Goal: Information Seeking & Learning: Check status

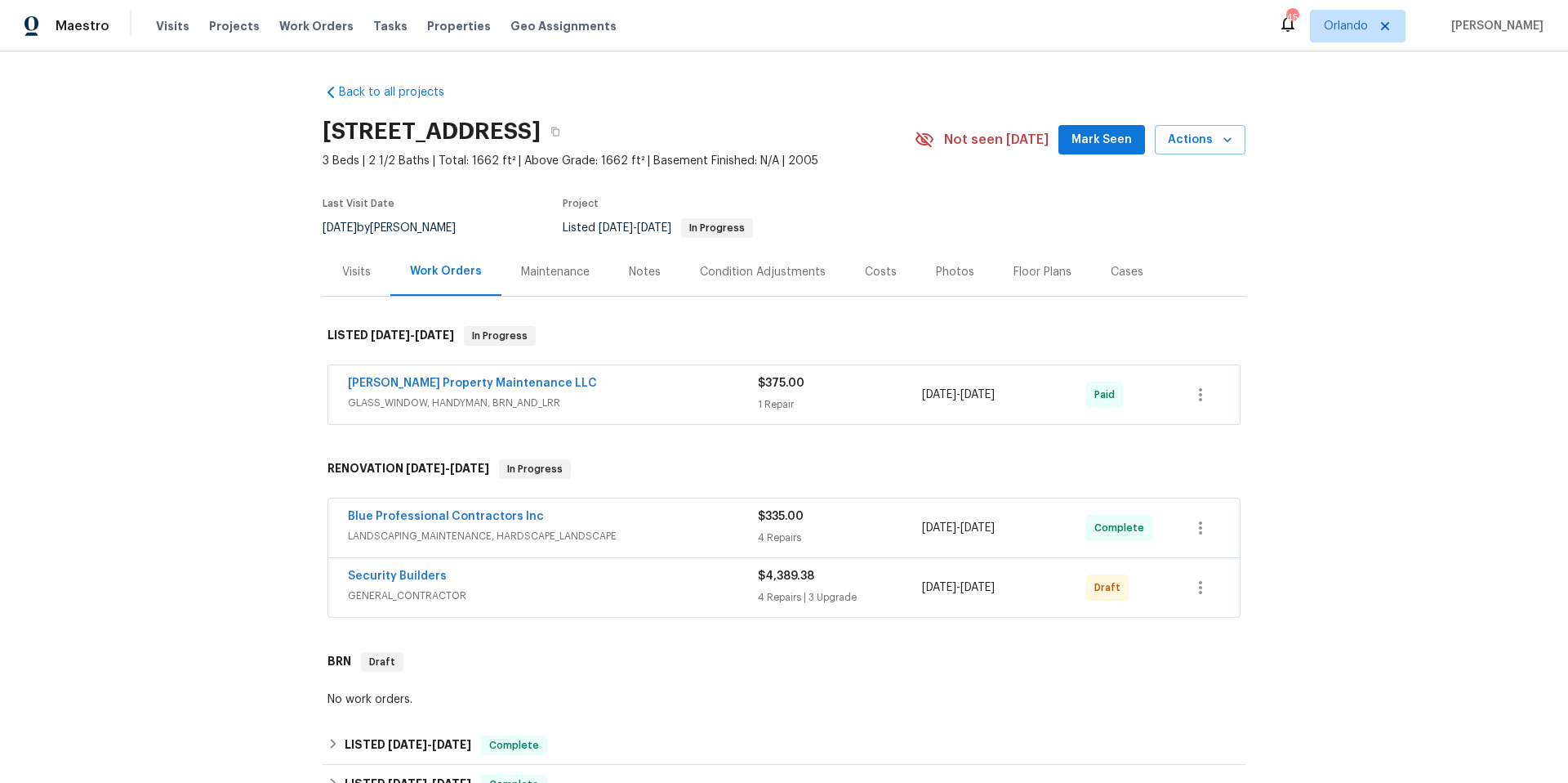
click at [944, 271] on div "Photos" at bounding box center [955, 272] width 39 height 17
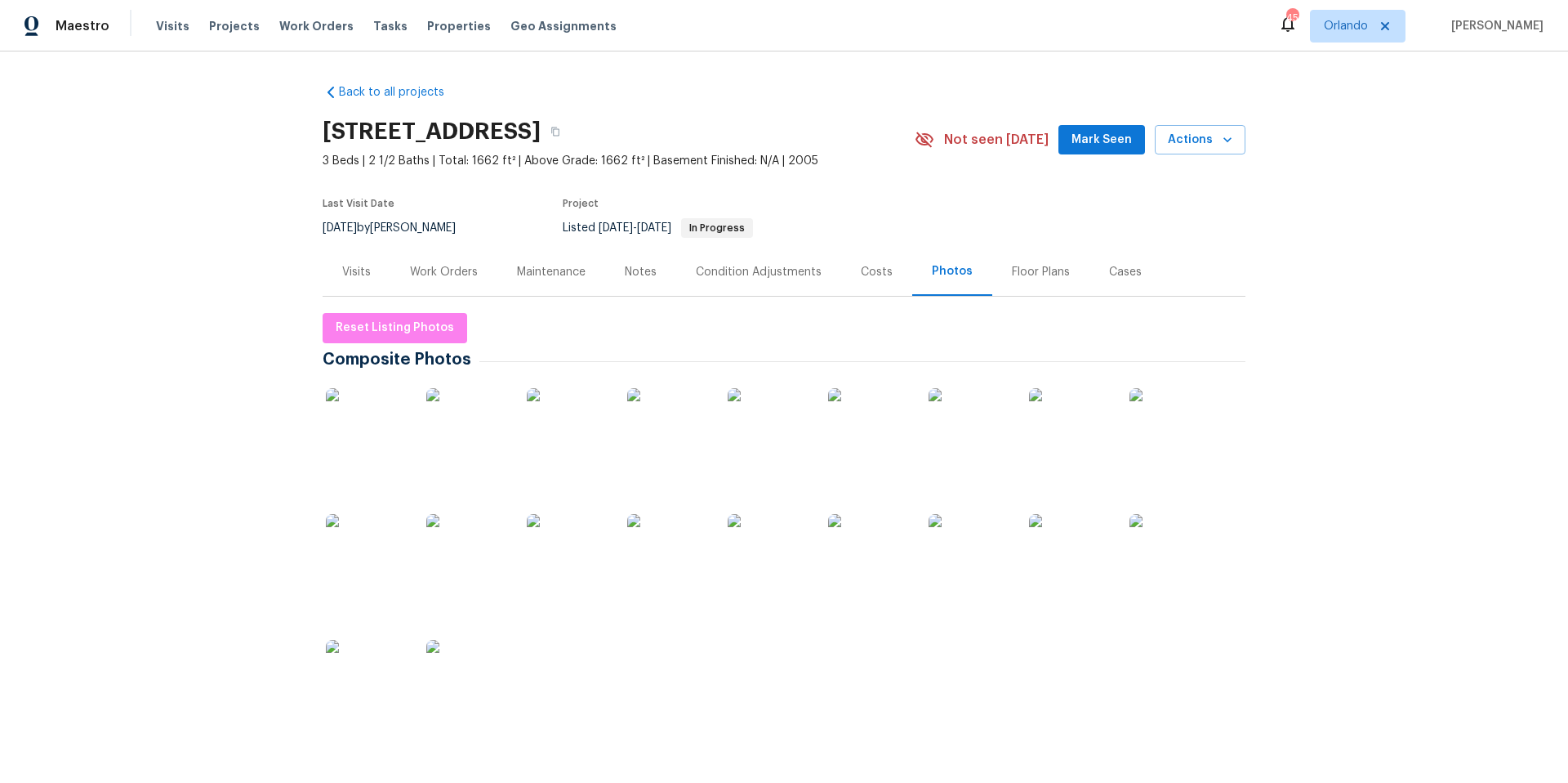
click at [948, 573] on img at bounding box center [969, 554] width 82 height 82
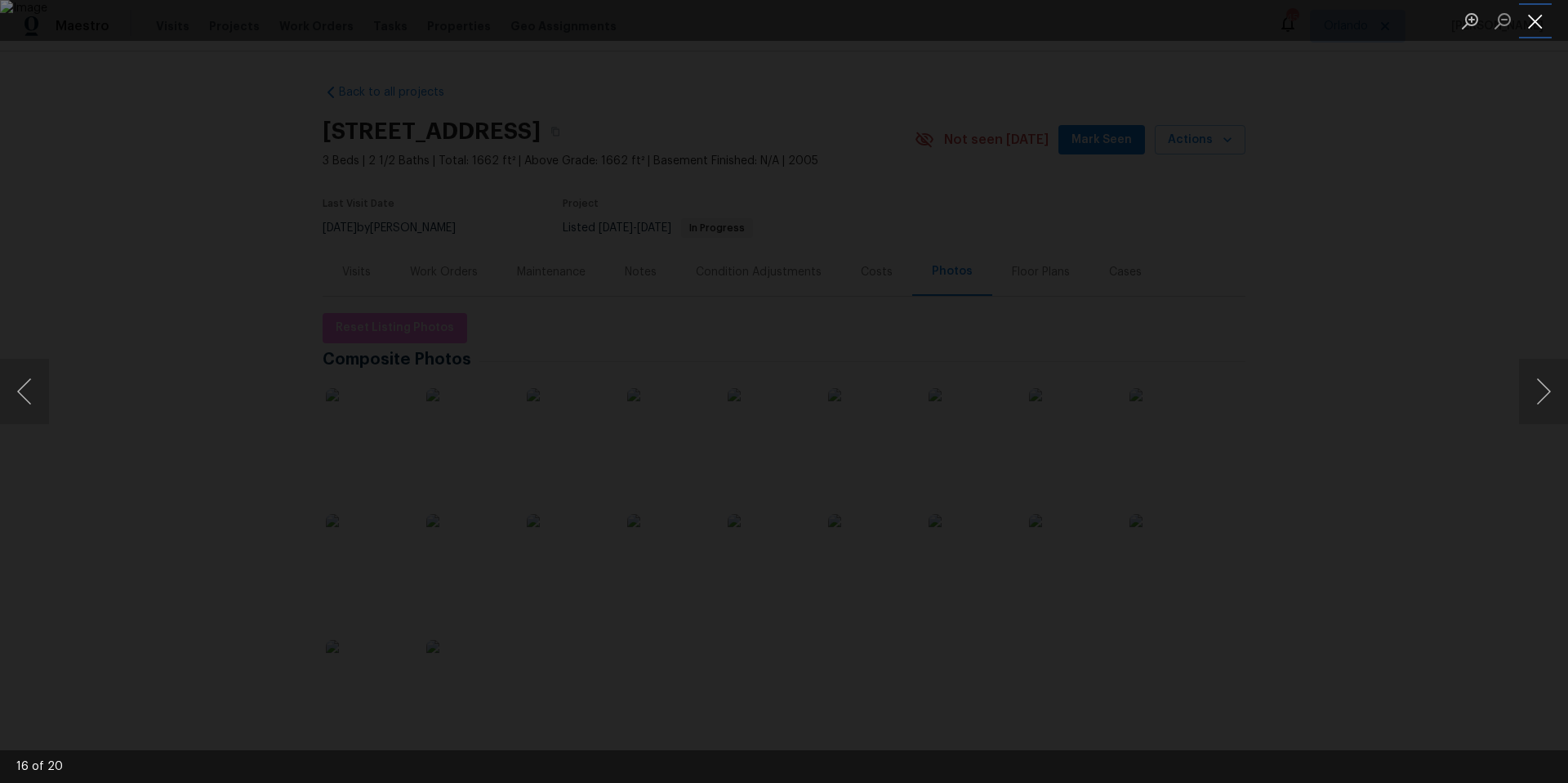
click at [1534, 28] on button "Close lightbox" at bounding box center [1535, 21] width 33 height 29
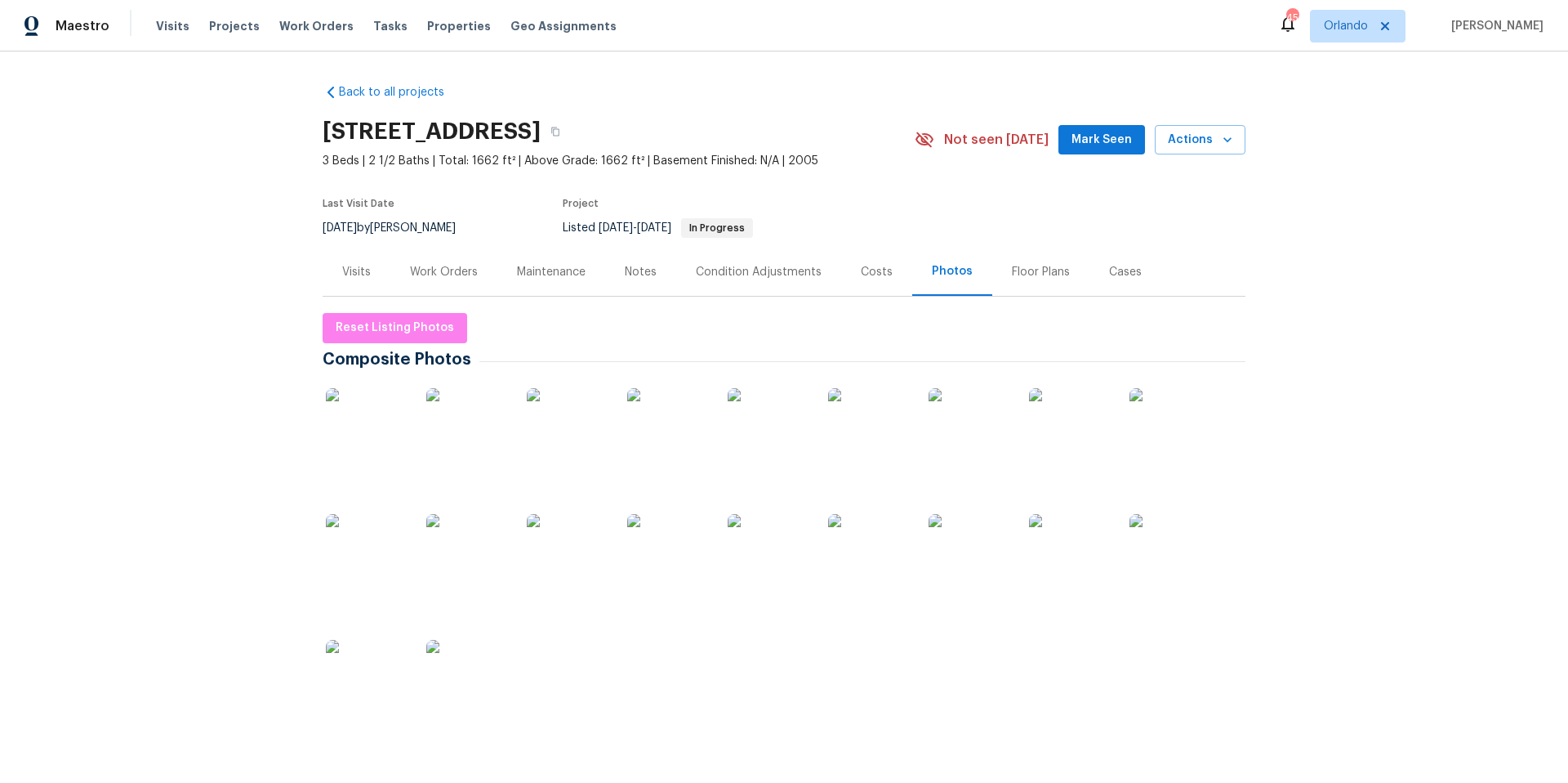
click at [427, 270] on div "Work Orders" at bounding box center [444, 272] width 68 height 17
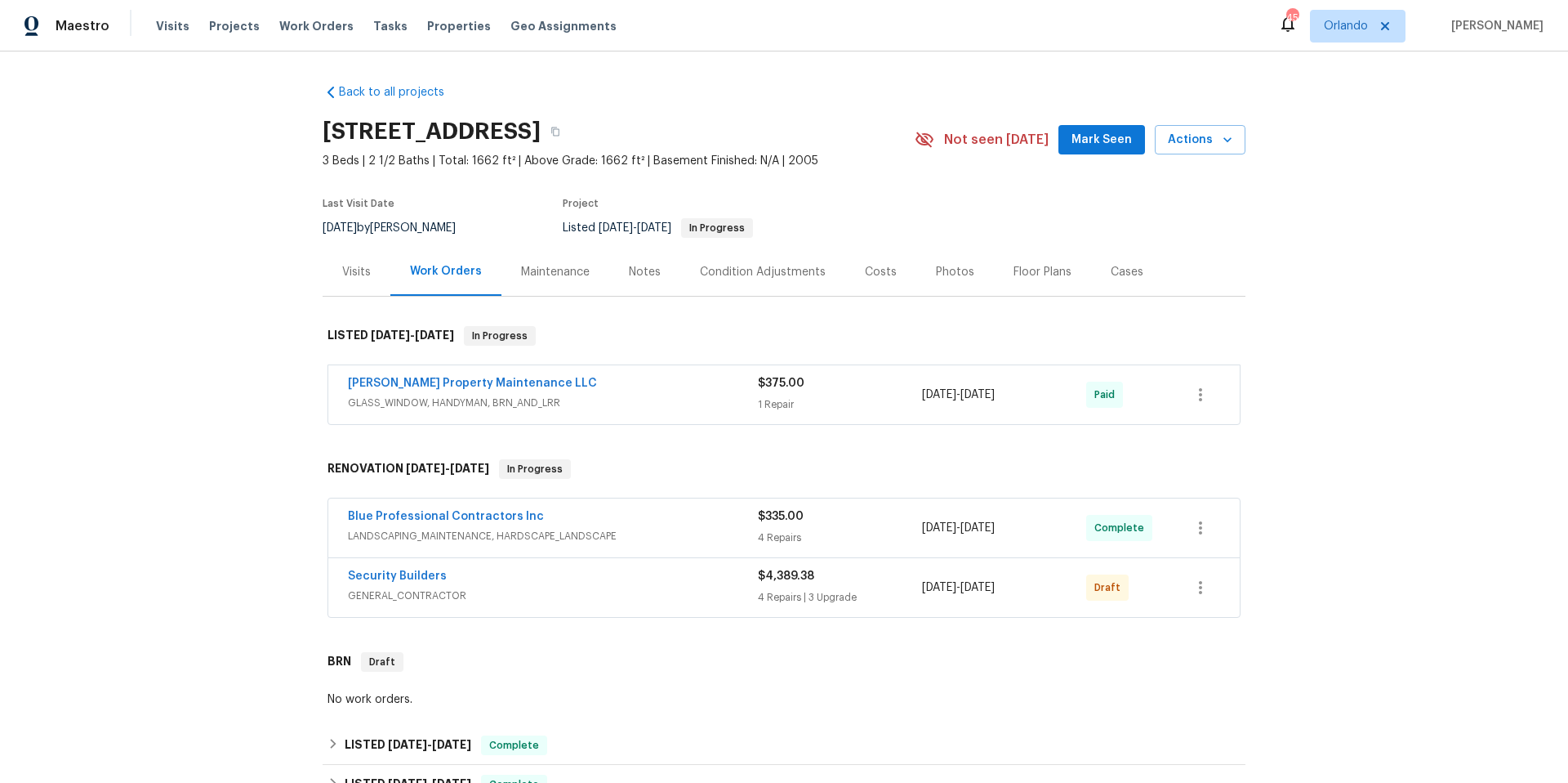
click at [575, 391] on div "[PERSON_NAME] Property Maintenance LLC" at bounding box center [553, 385] width 411 height 20
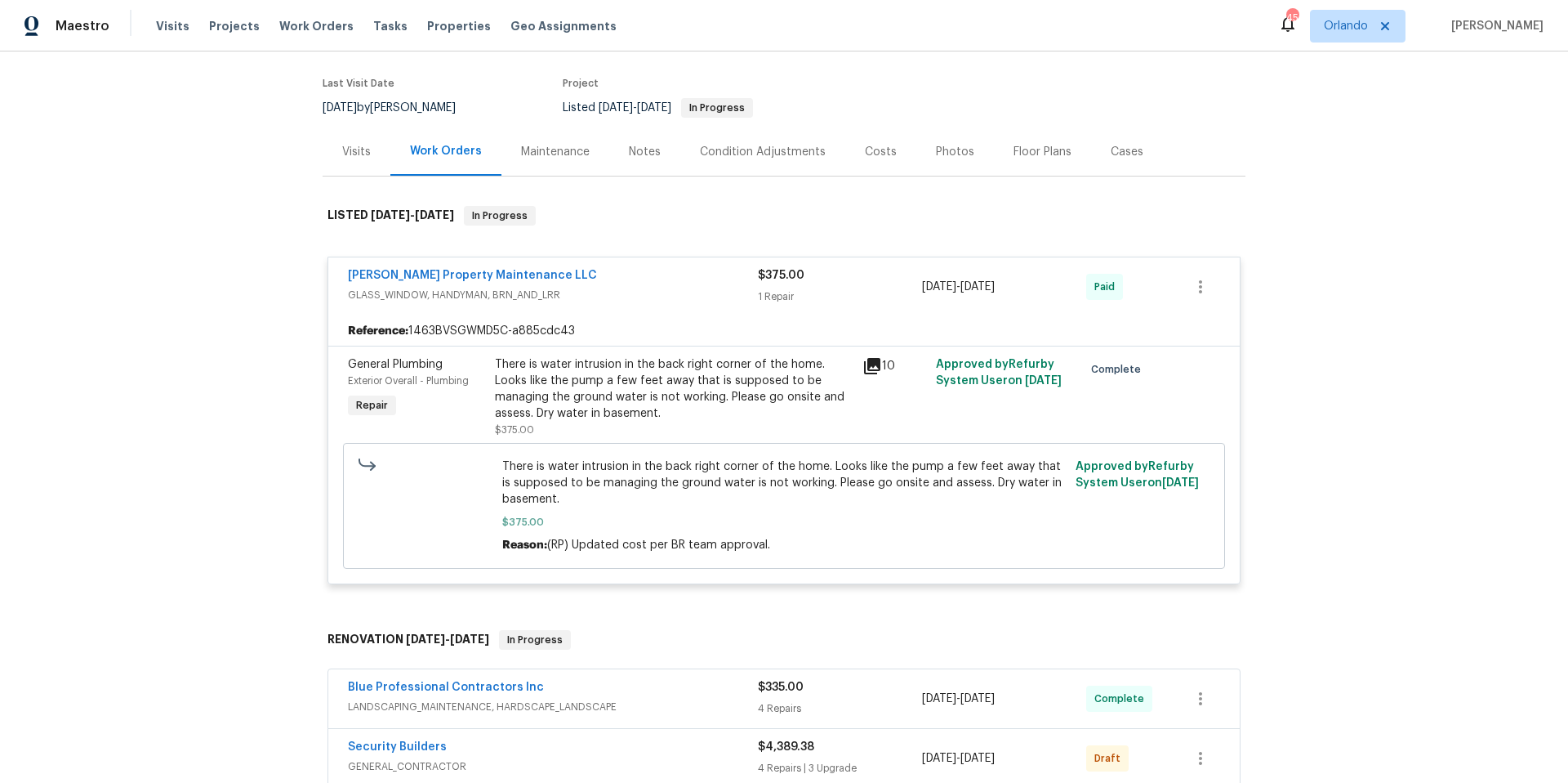
scroll to position [151, 0]
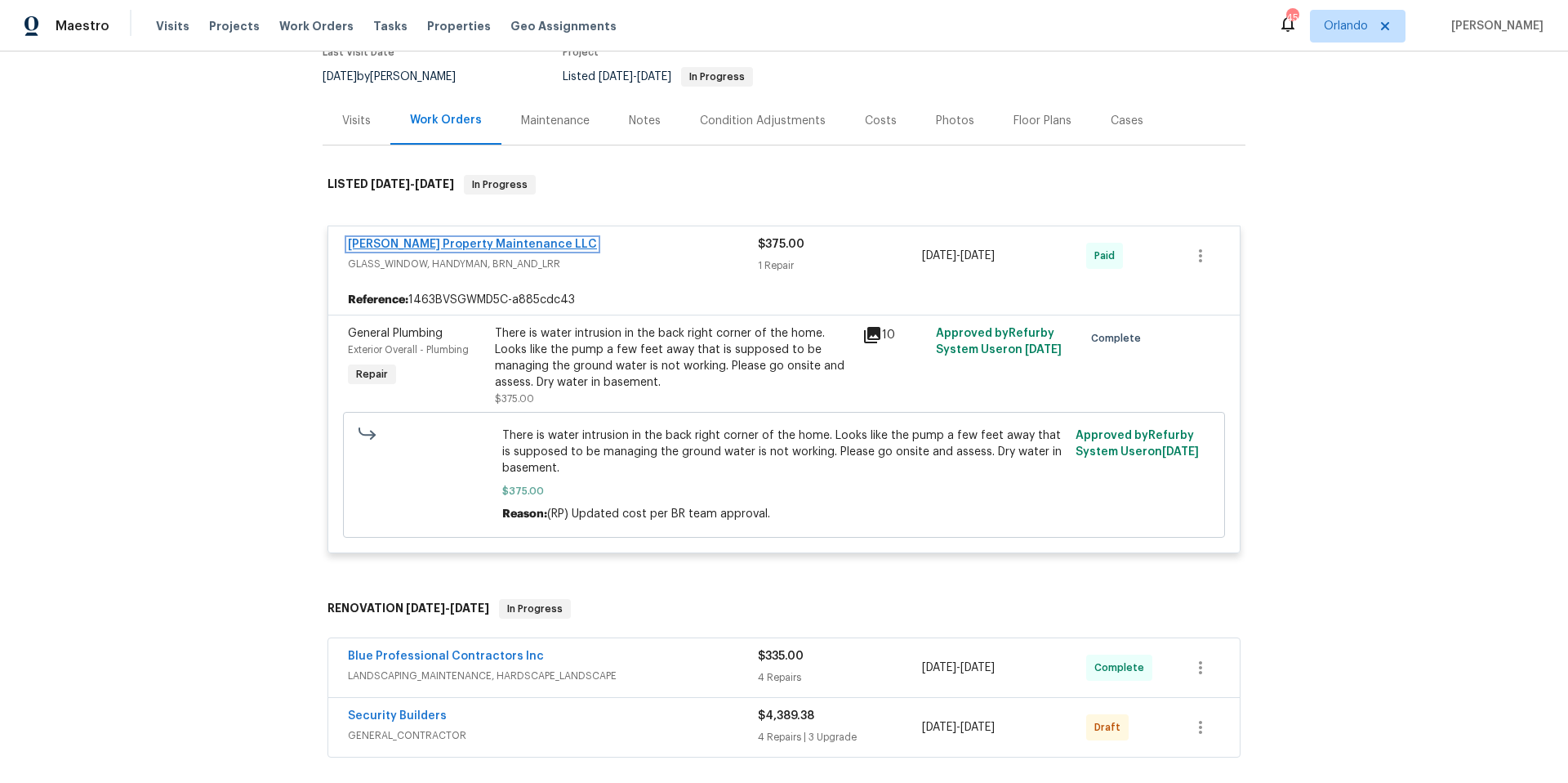
click at [472, 246] on link "[PERSON_NAME] Property Maintenance LLC" at bounding box center [473, 245] width 249 height 12
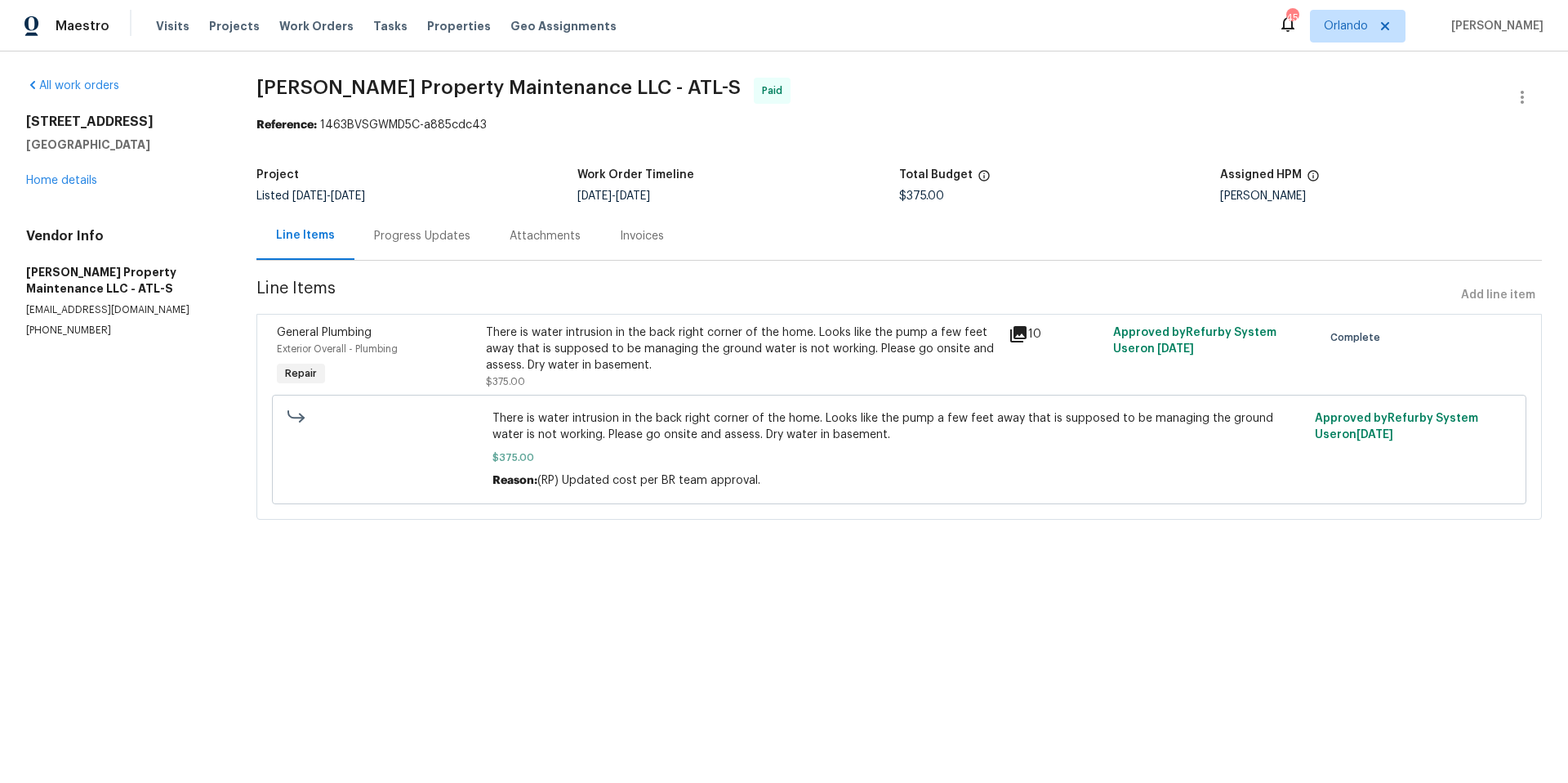
click at [421, 240] on div "Progress Updates" at bounding box center [421, 236] width 96 height 17
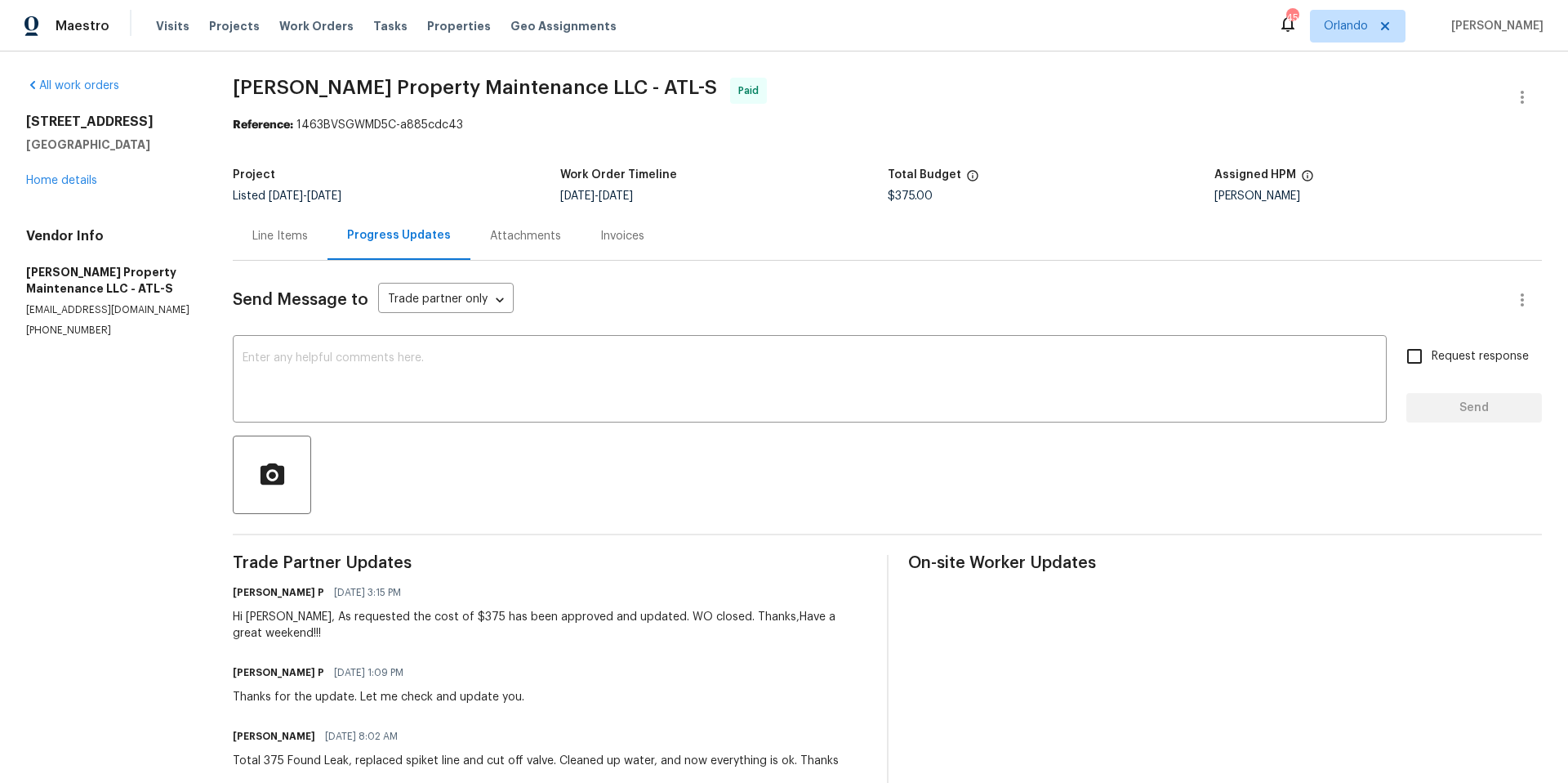
click at [277, 237] on div "Line Items" at bounding box center [280, 236] width 55 height 17
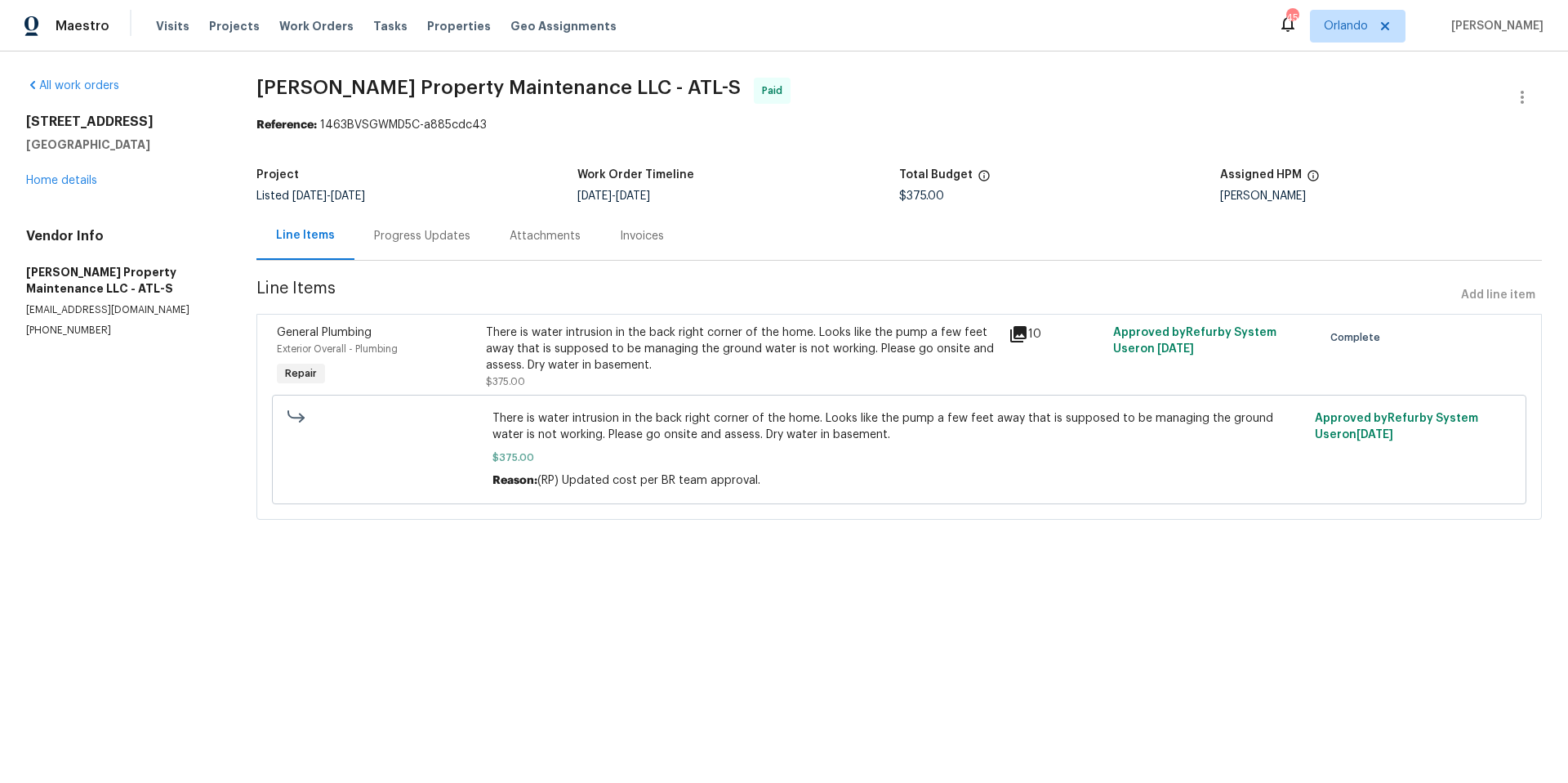
click at [1010, 337] on icon at bounding box center [1018, 334] width 17 height 17
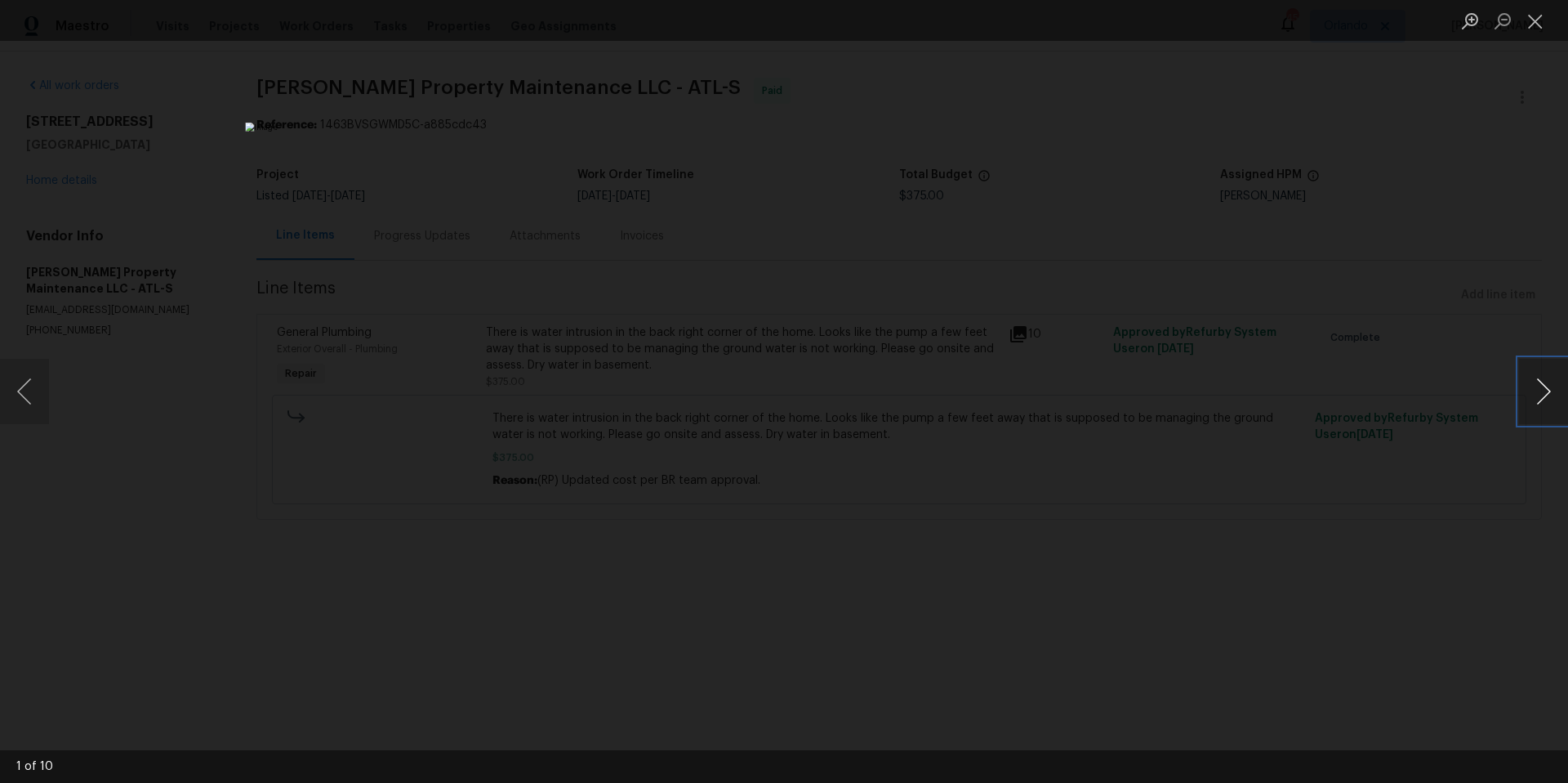
click at [1541, 401] on button "Next image" at bounding box center [1544, 392] width 49 height 65
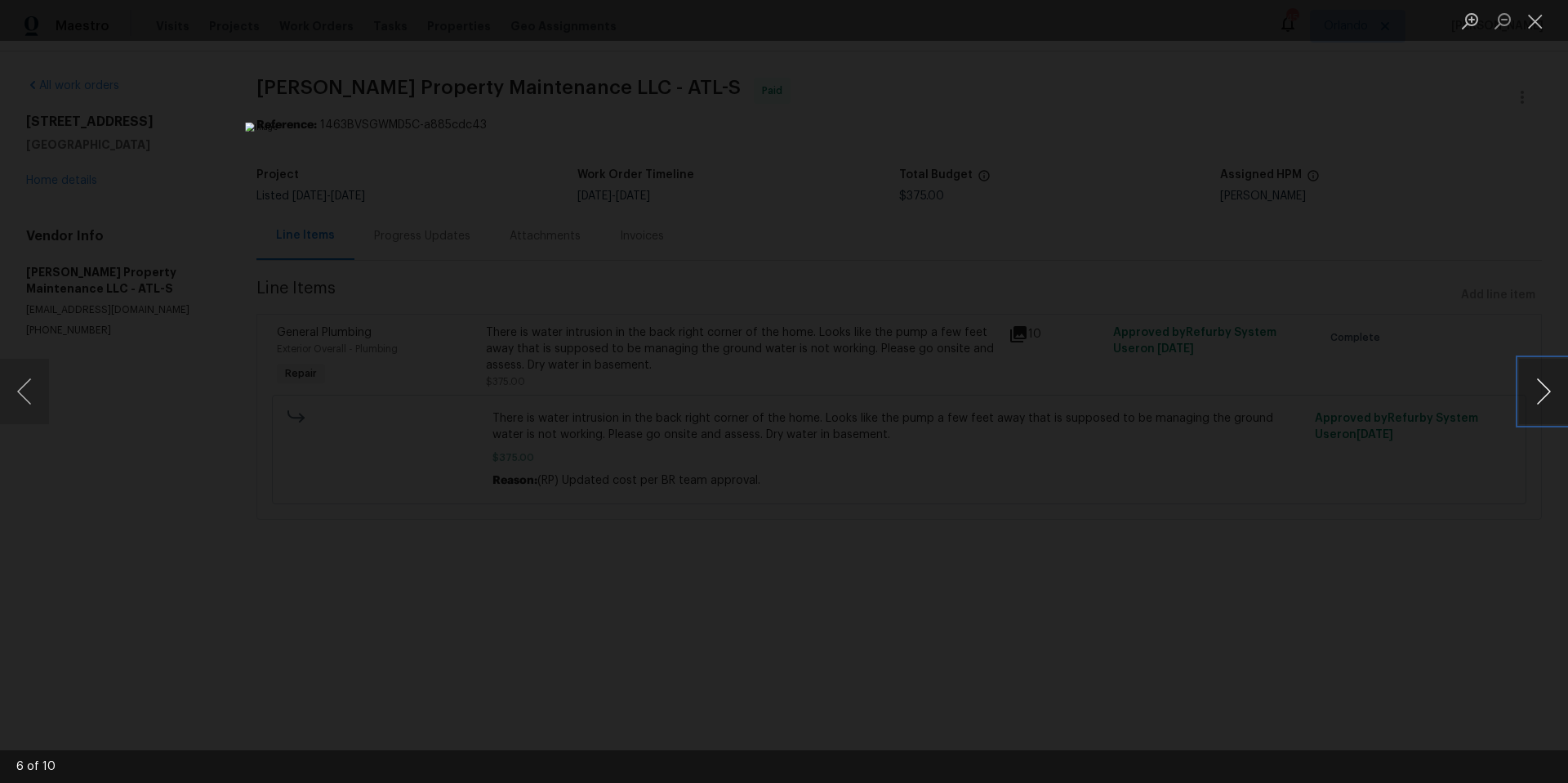
click at [1541, 401] on button "Next image" at bounding box center [1544, 392] width 49 height 65
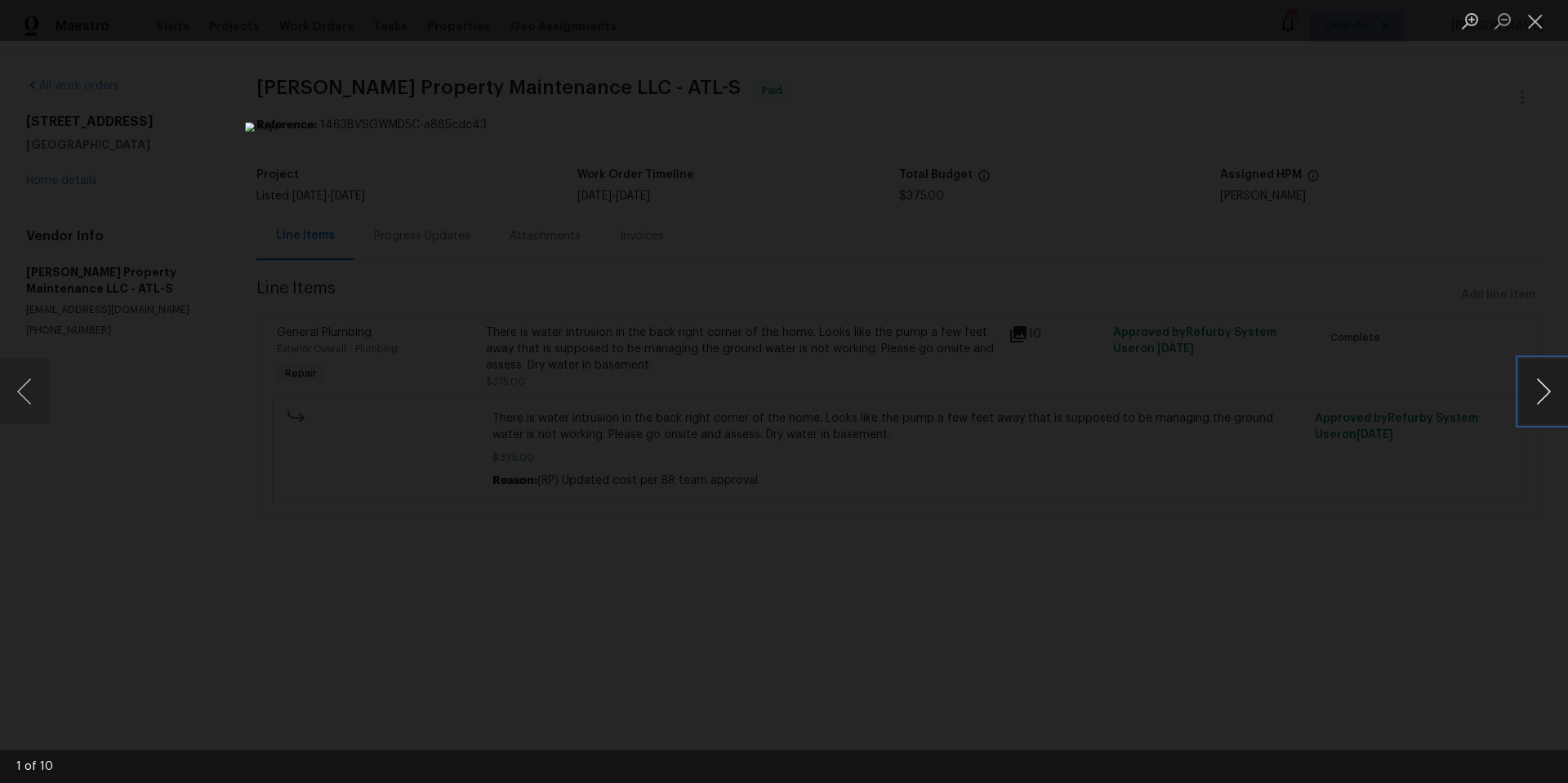
click at [1541, 401] on button "Next image" at bounding box center [1544, 392] width 49 height 65
click at [1536, 17] on button "Close lightbox" at bounding box center [1535, 21] width 33 height 29
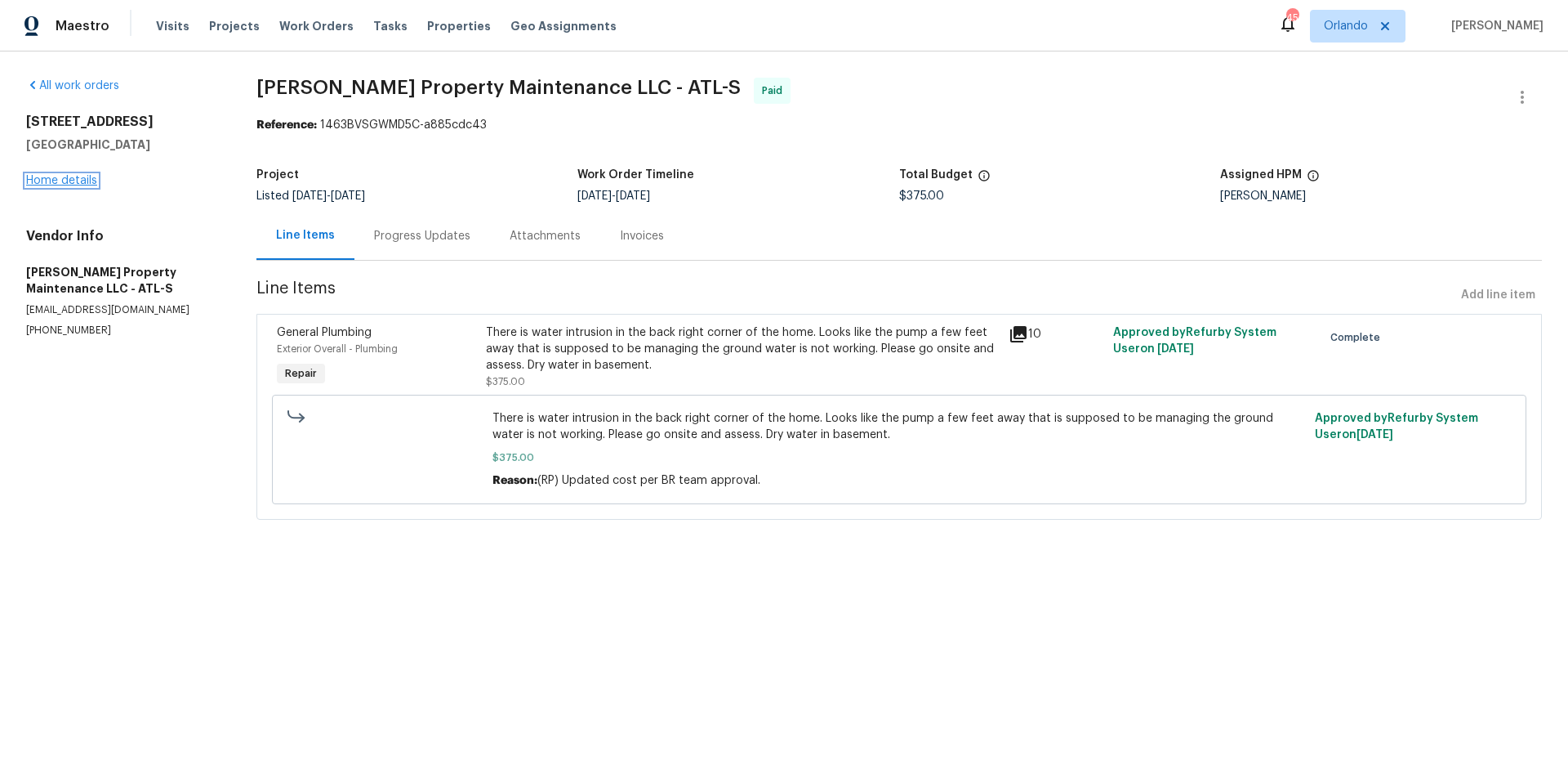
click at [85, 183] on link "Home details" at bounding box center [61, 181] width 71 height 12
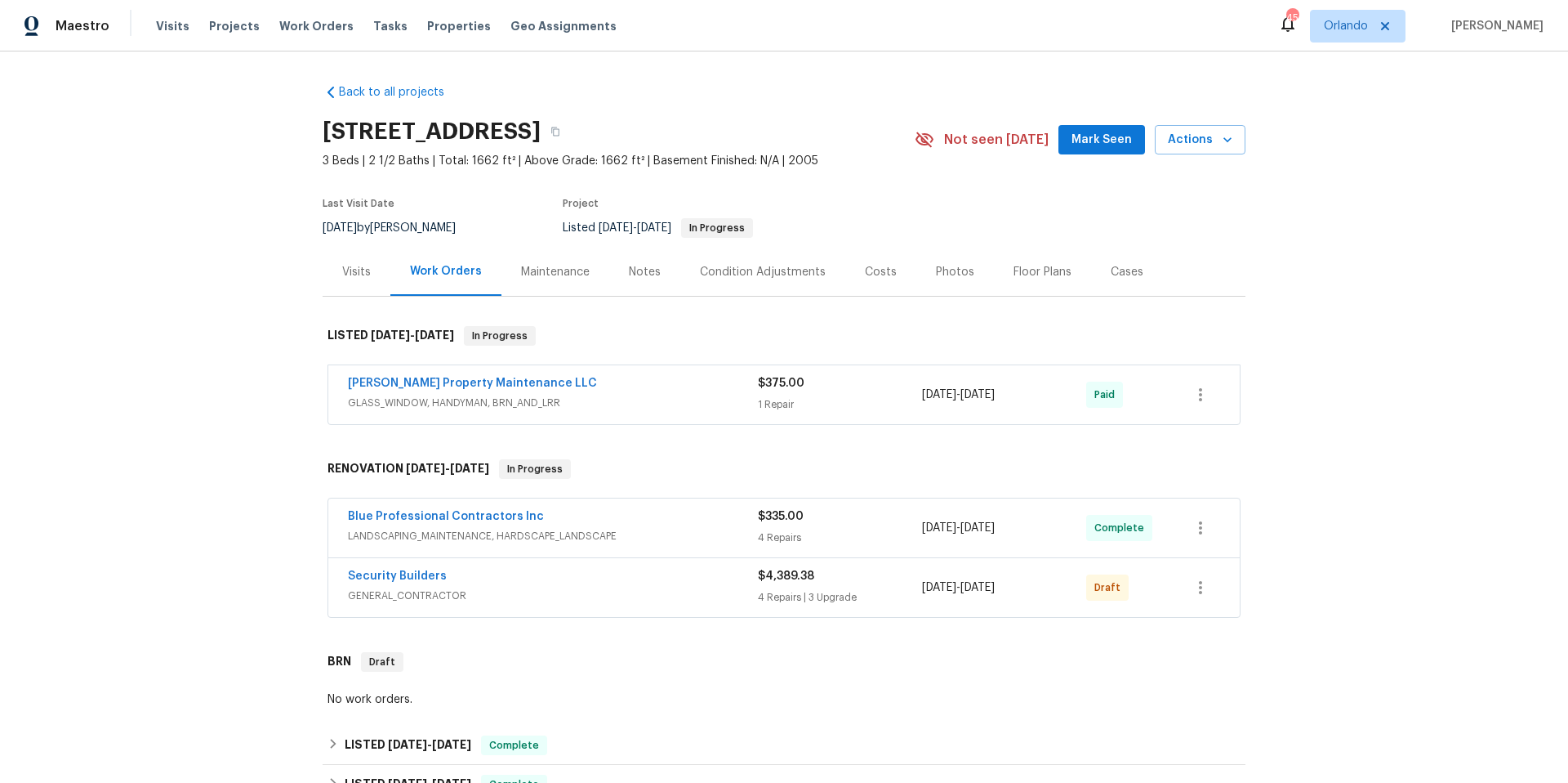
click at [1025, 265] on div "Floor Plans" at bounding box center [1043, 272] width 58 height 17
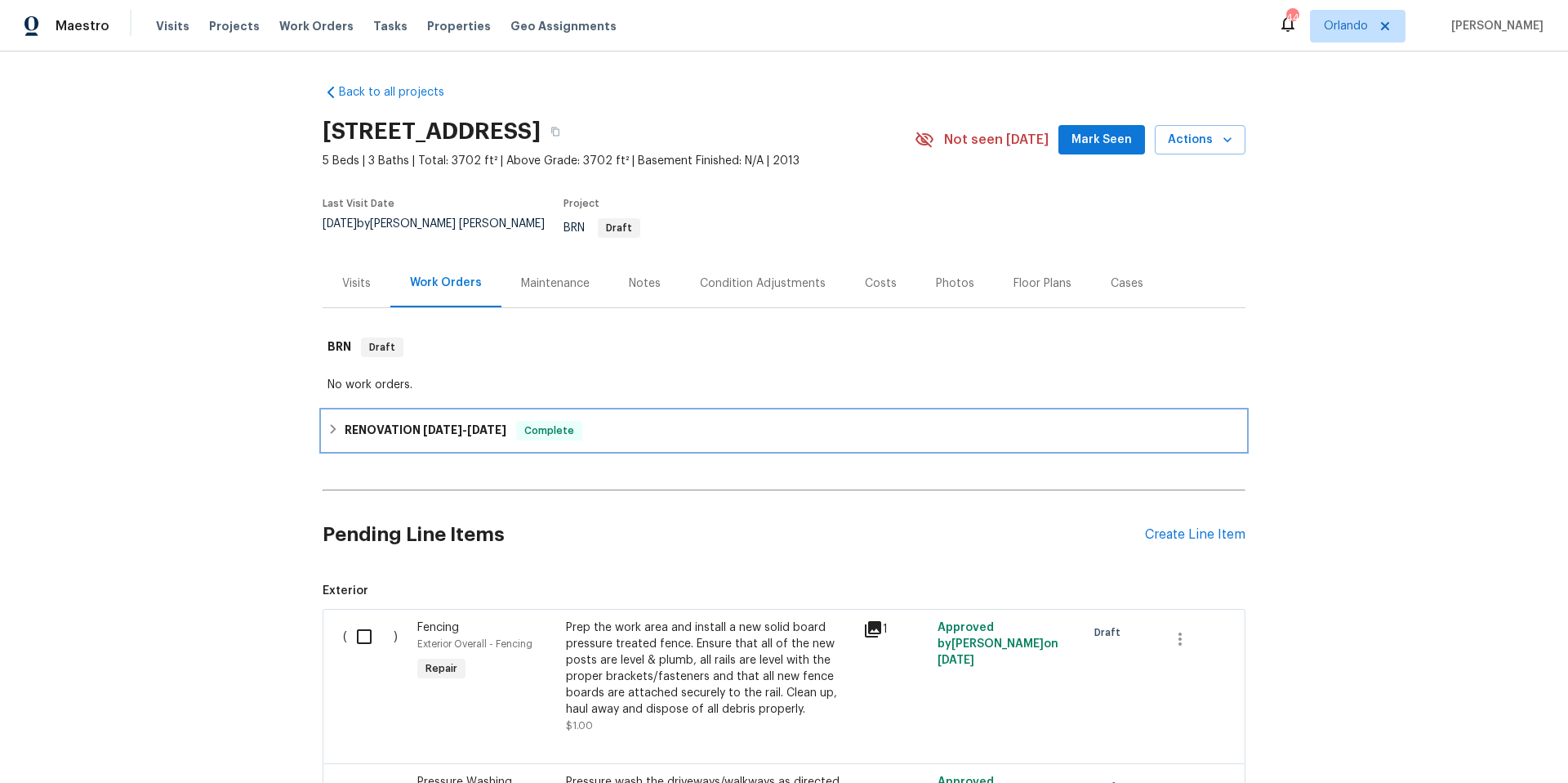
click at [633, 421] on div "RENOVATION [DATE] - [DATE] Complete" at bounding box center [784, 431] width 913 height 20
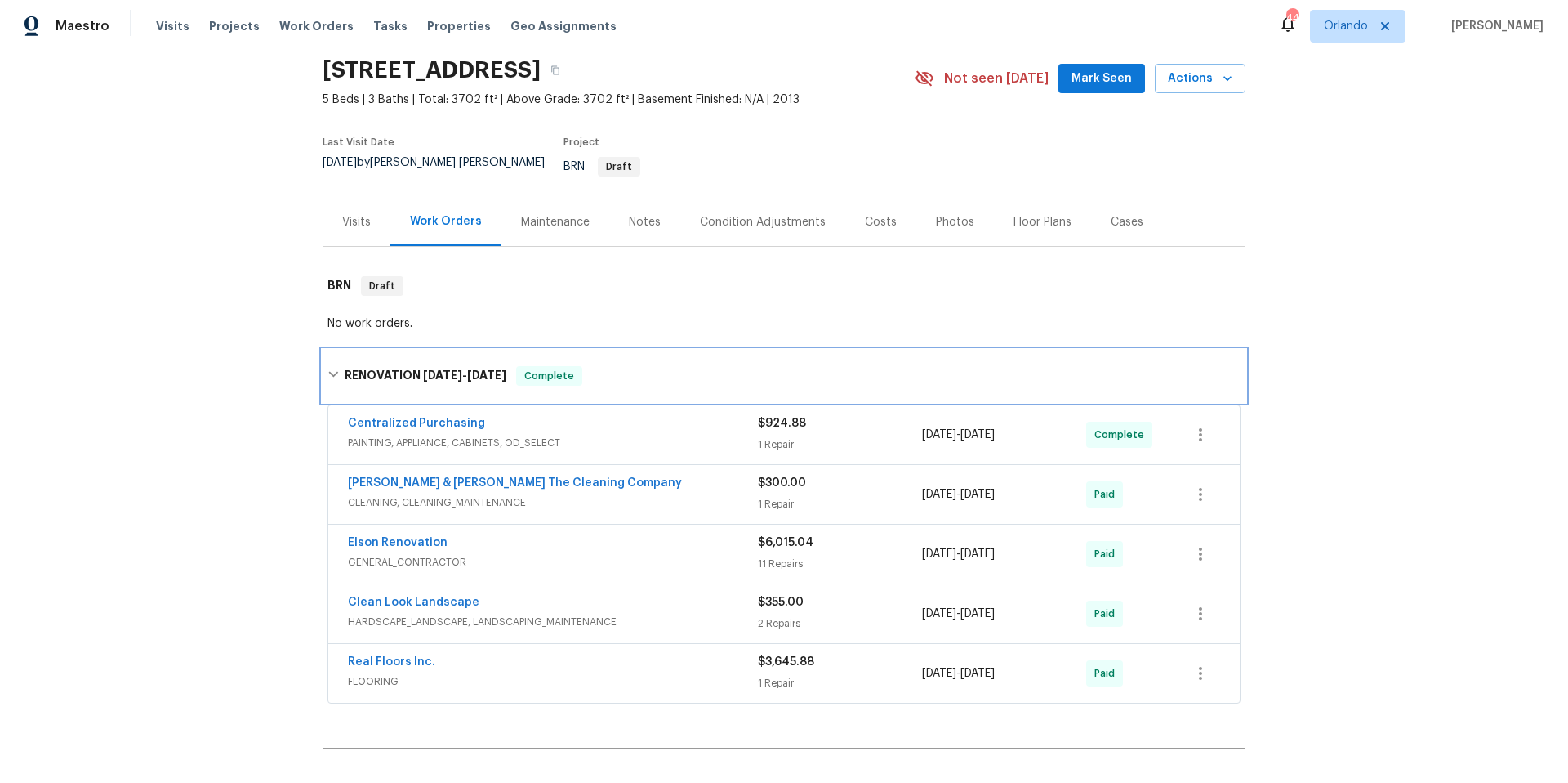
scroll to position [125, 0]
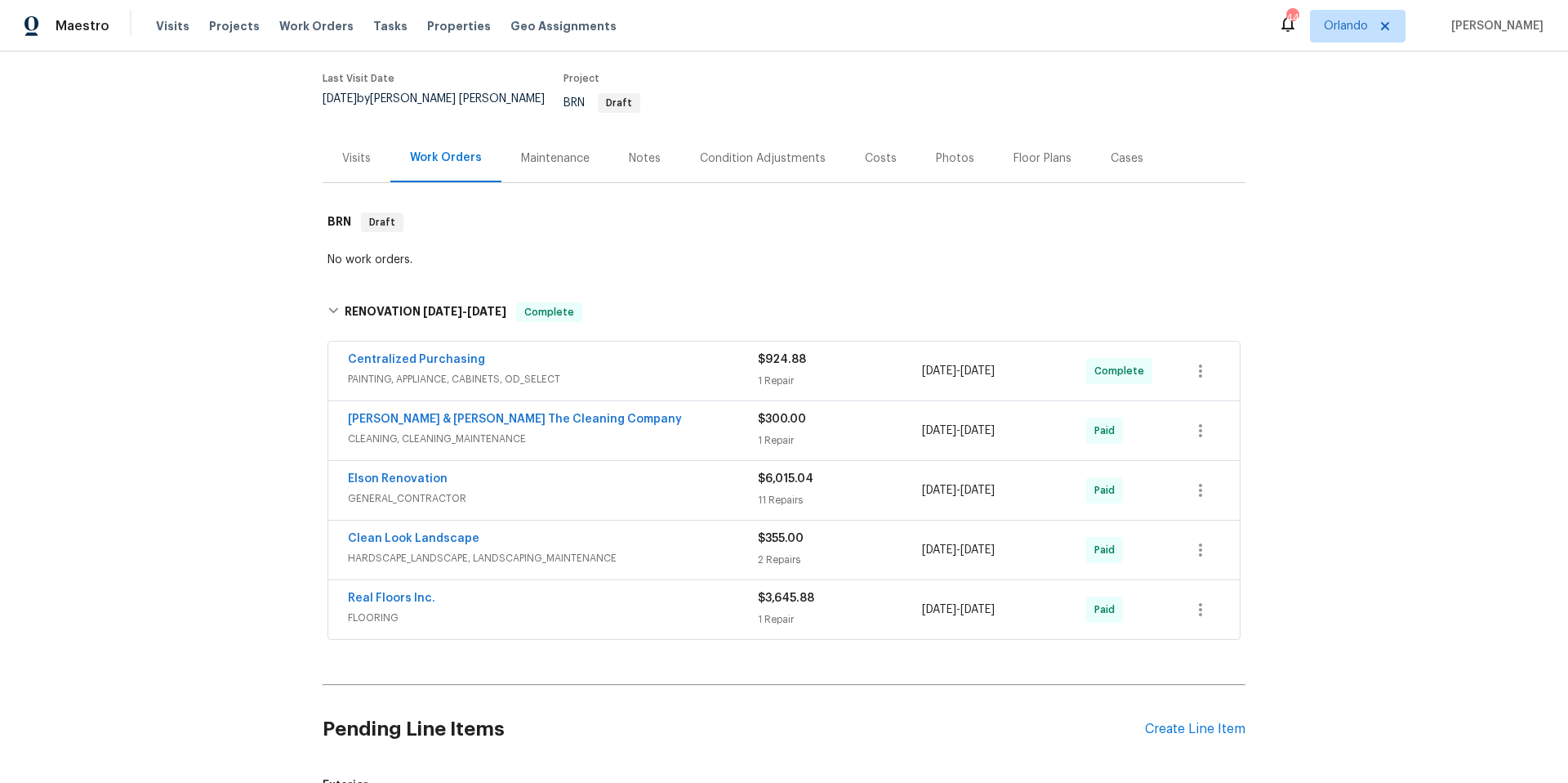
click at [665, 471] on div "Elson Renovation" at bounding box center [553, 481] width 411 height 20
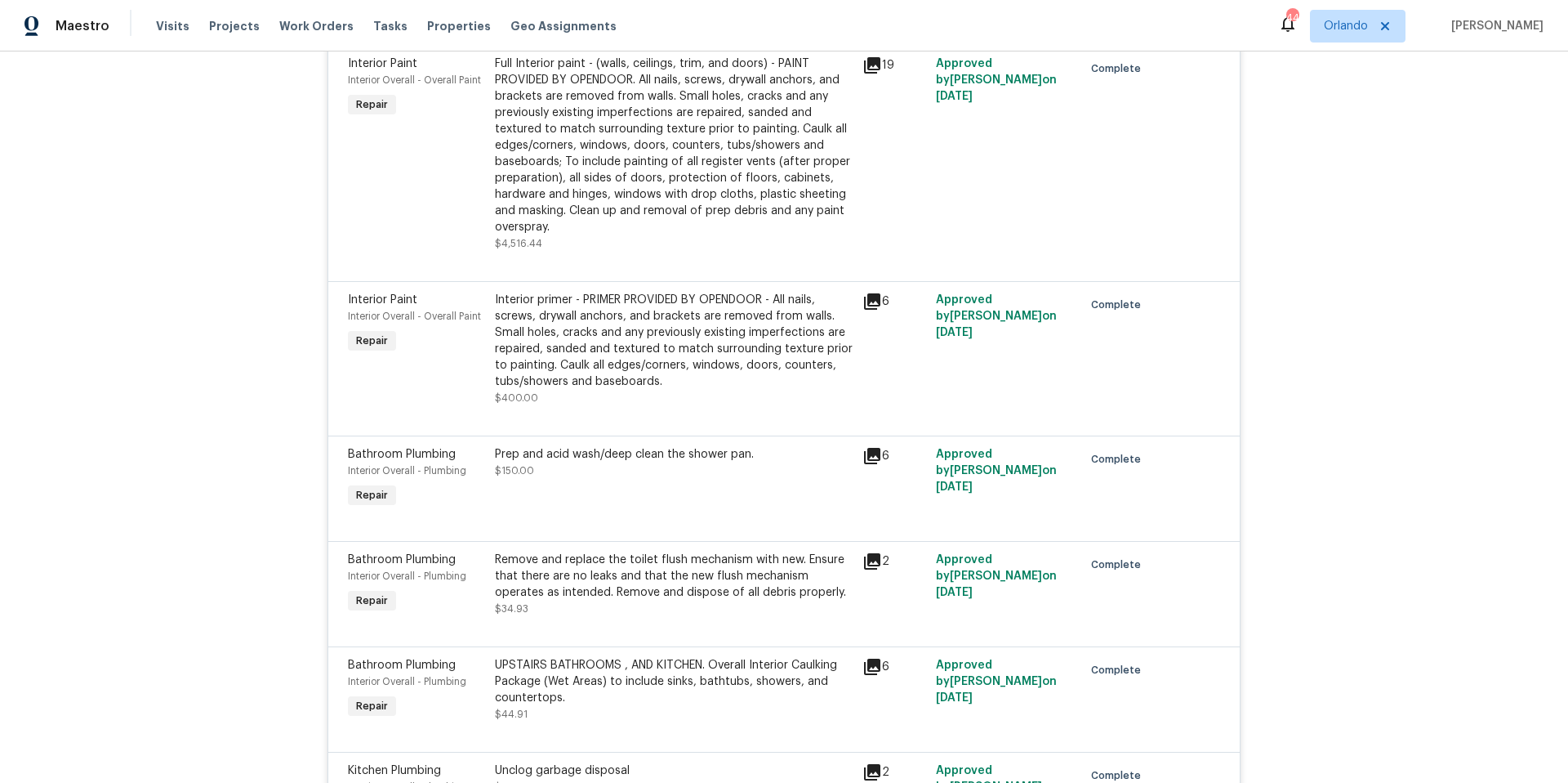
scroll to position [303, 0]
